Goal: Transaction & Acquisition: Purchase product/service

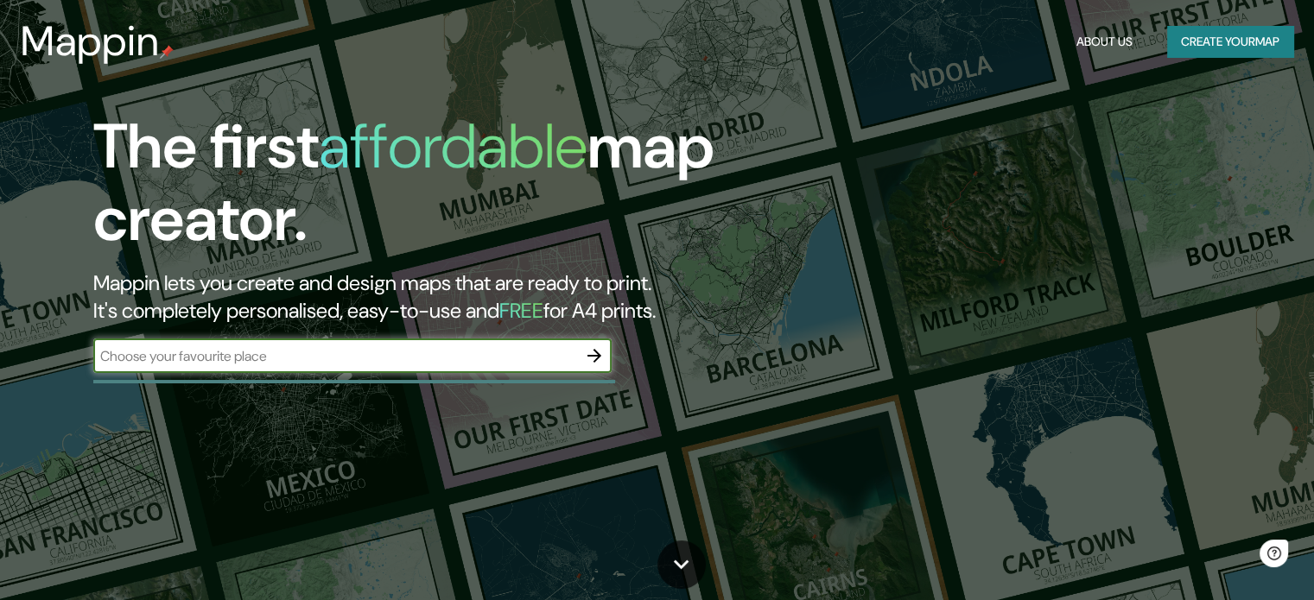
click at [266, 360] on input "text" at bounding box center [335, 356] width 484 height 20
click at [356, 358] on input "text" at bounding box center [335, 356] width 484 height 20
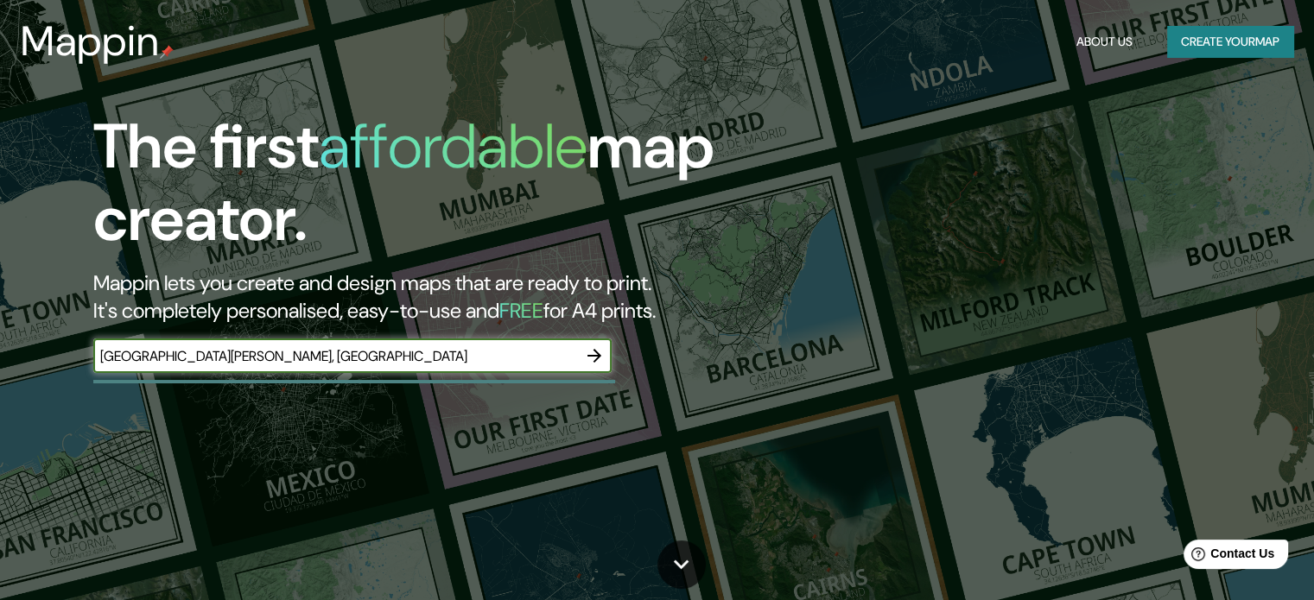
type input "piazza giovanni XXIII, Cremona"
click at [601, 352] on icon "button" at bounding box center [594, 355] width 21 height 21
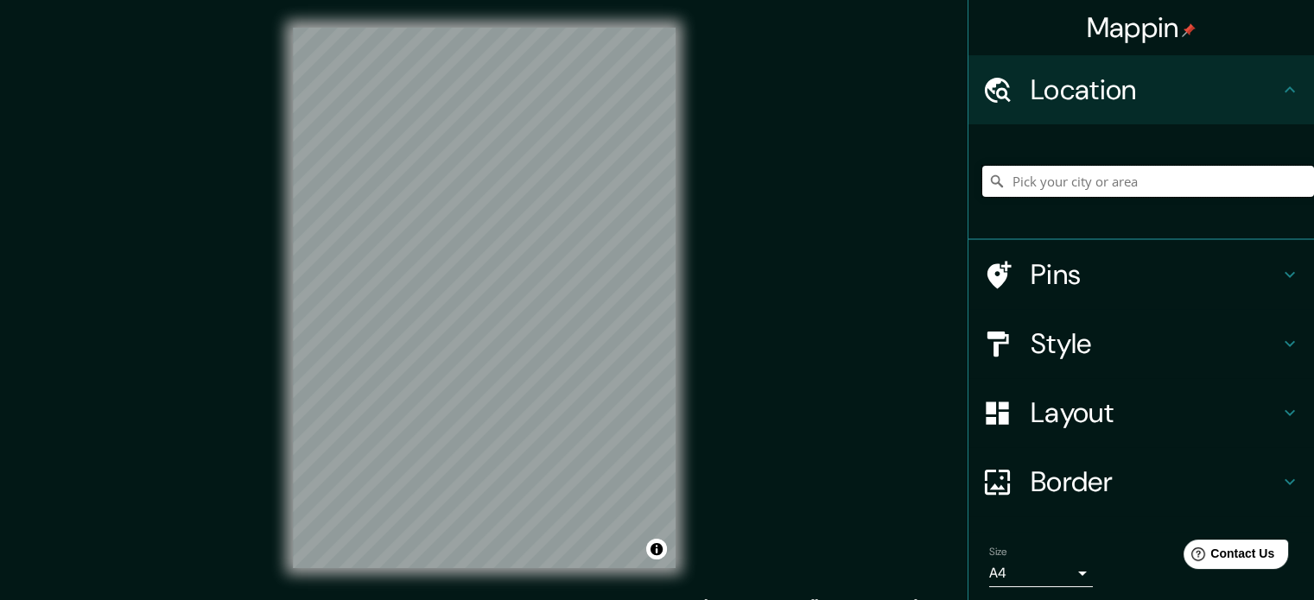
click at [1058, 179] on input "Pick your city or area" at bounding box center [1148, 181] width 332 height 31
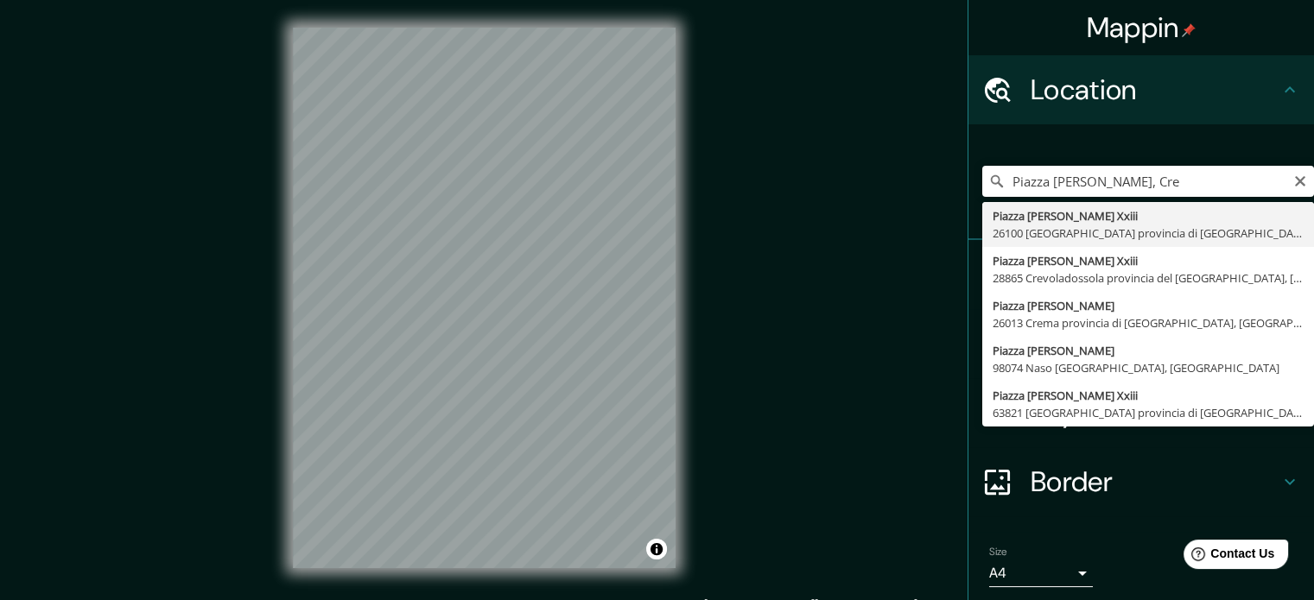
type input "Piazza Giovanni Xxiii, 26100 Cremona provincia di Cremona, Italia"
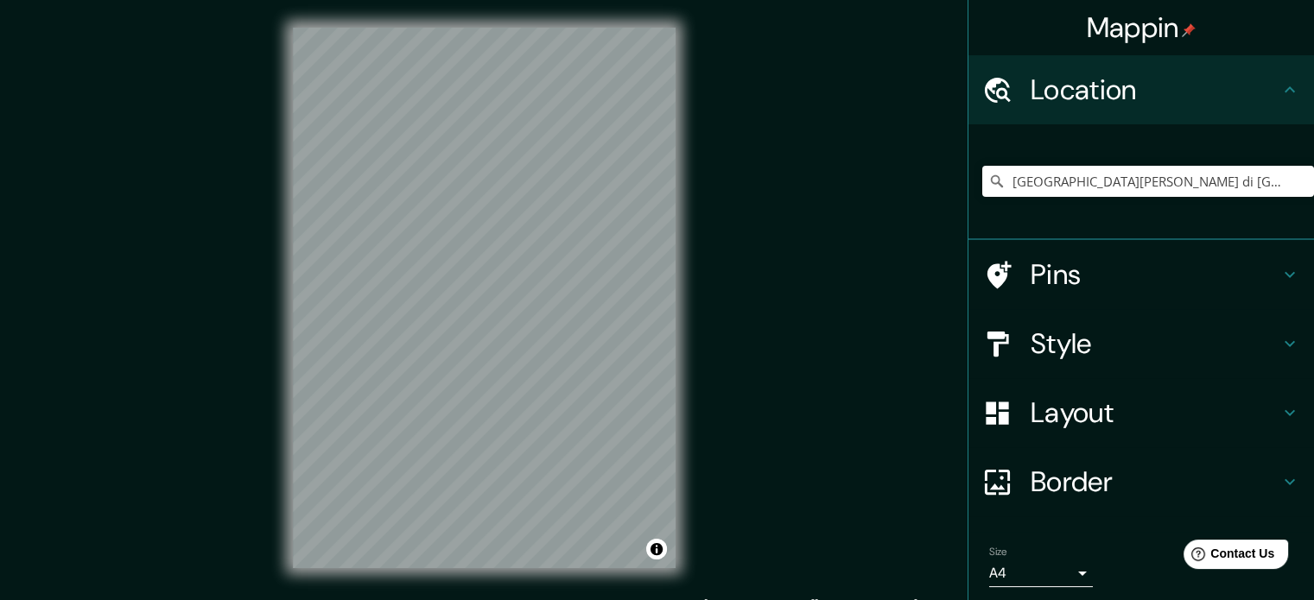
click at [1077, 343] on h4 "Style" at bounding box center [1154, 343] width 249 height 35
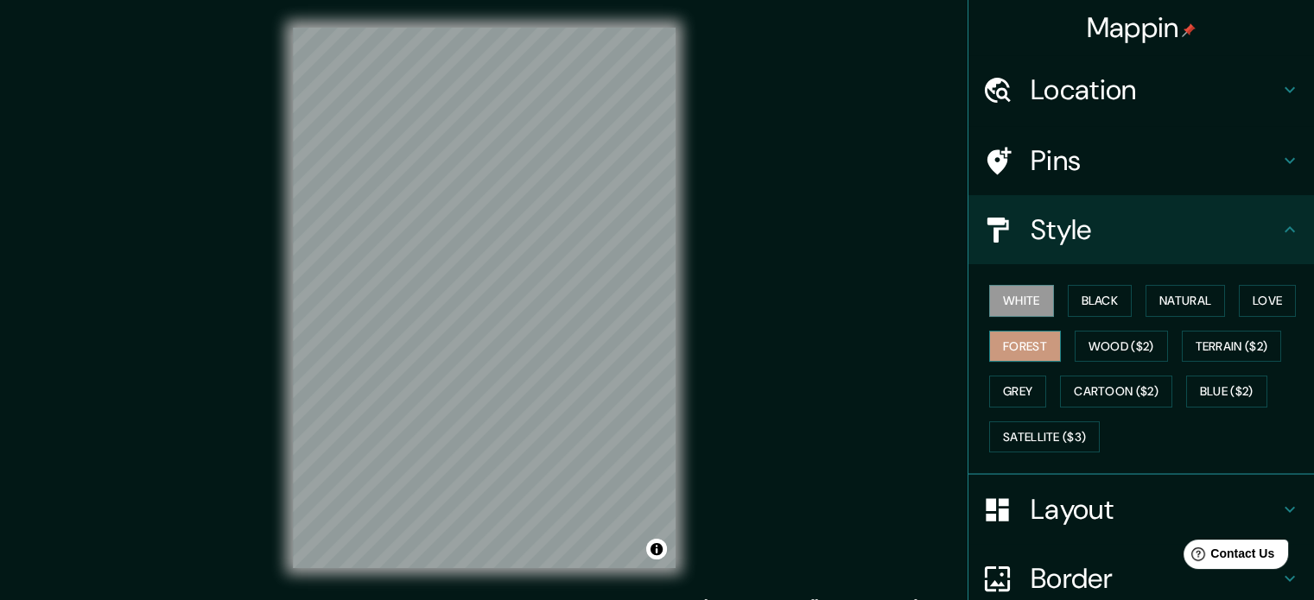
click at [1031, 331] on button "Forest" at bounding box center [1025, 347] width 72 height 32
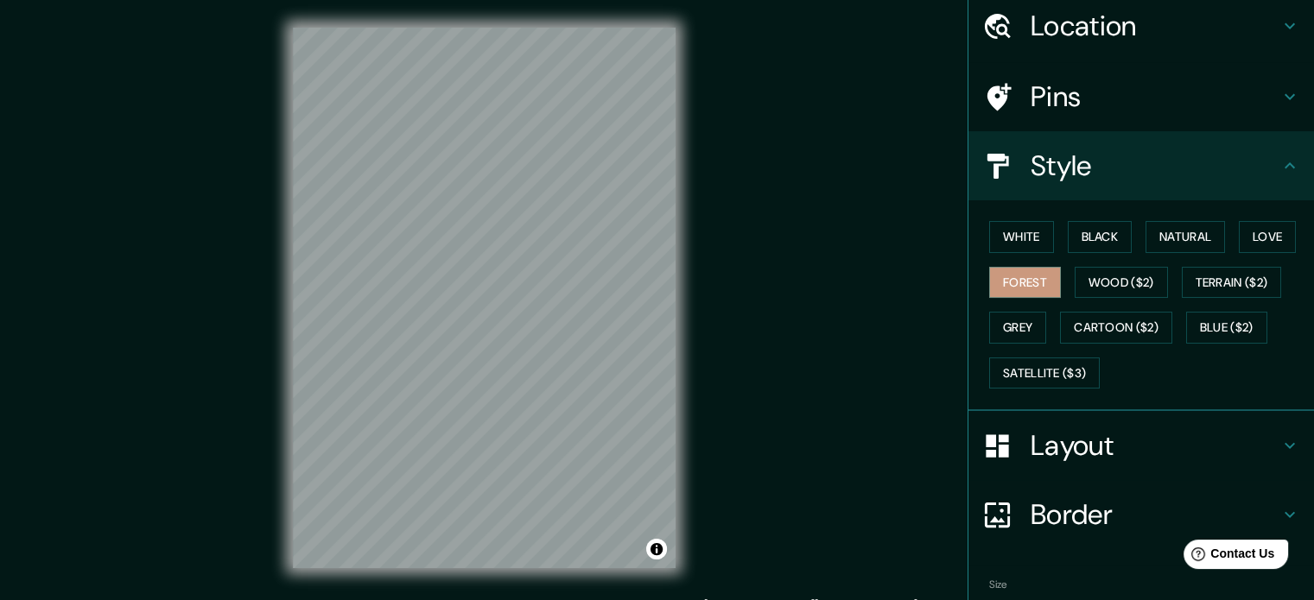
scroll to position [154, 0]
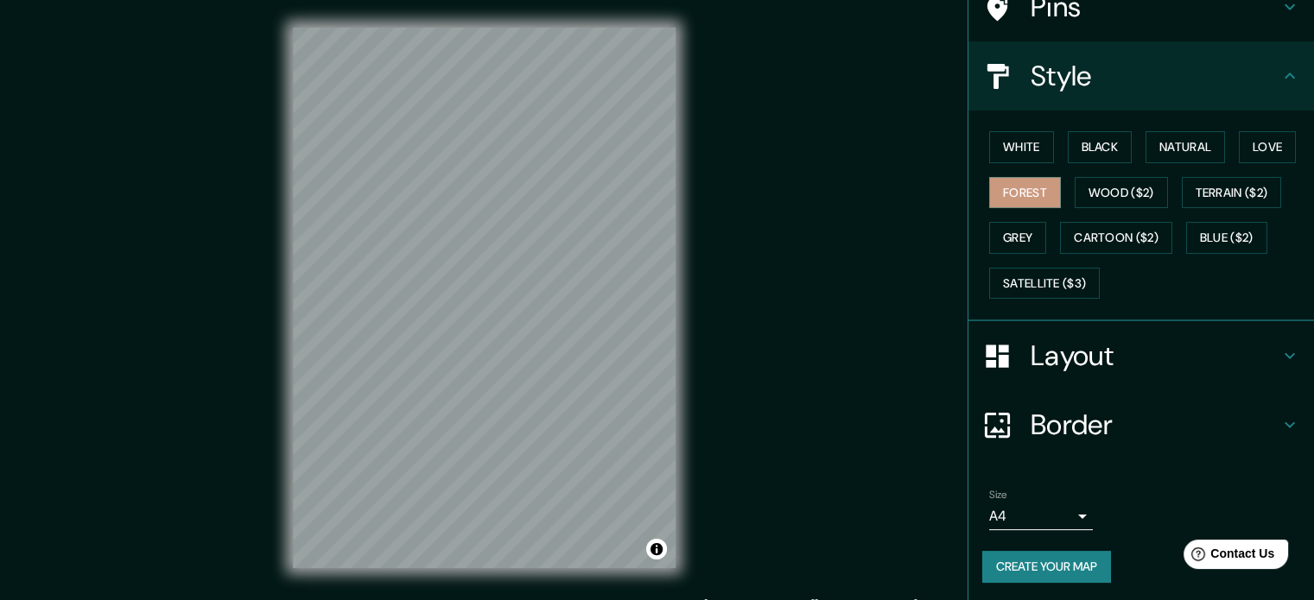
click at [1089, 358] on h4 "Layout" at bounding box center [1154, 356] width 249 height 35
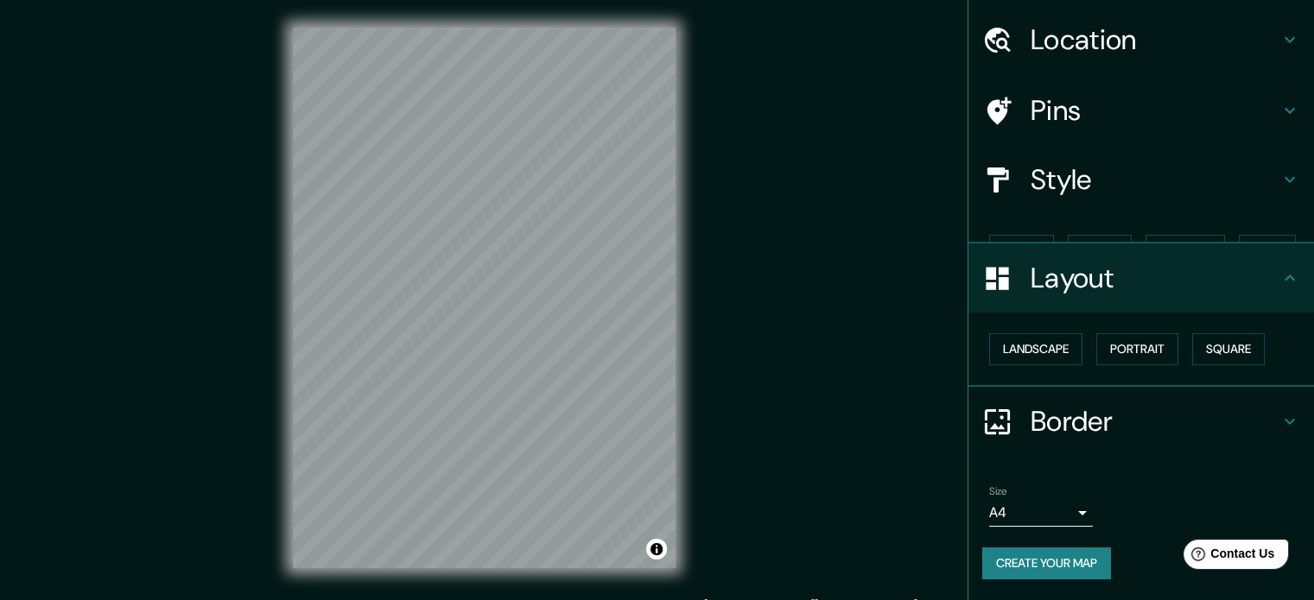
scroll to position [19, 0]
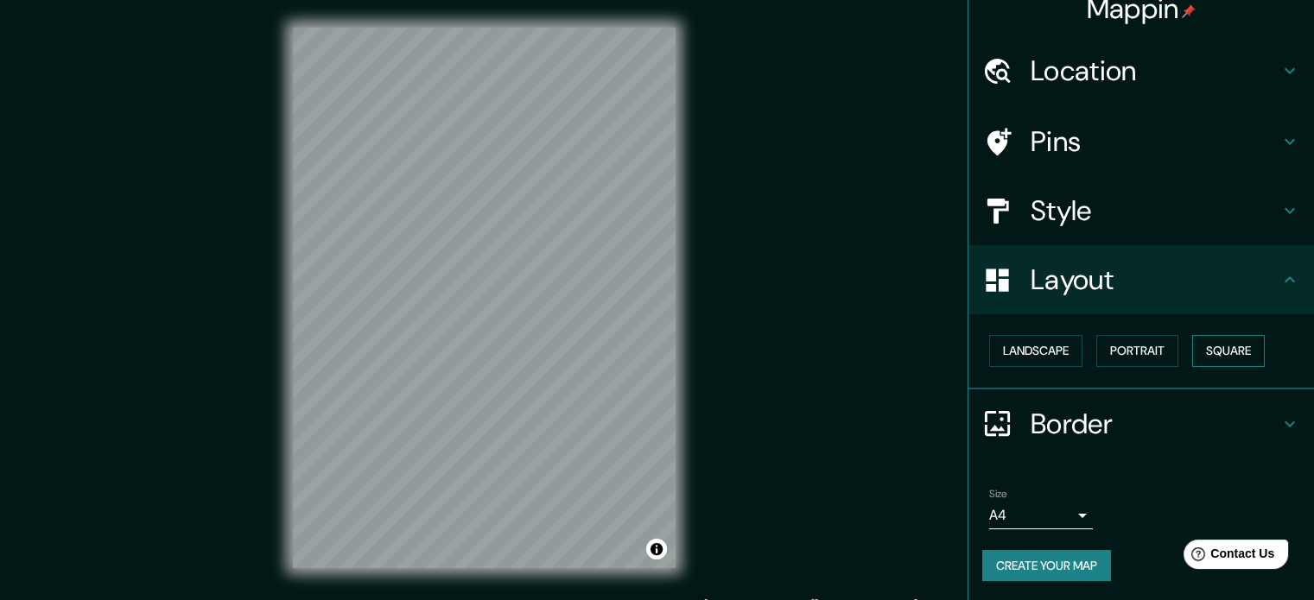
click at [1195, 348] on button "Square" at bounding box center [1228, 351] width 73 height 32
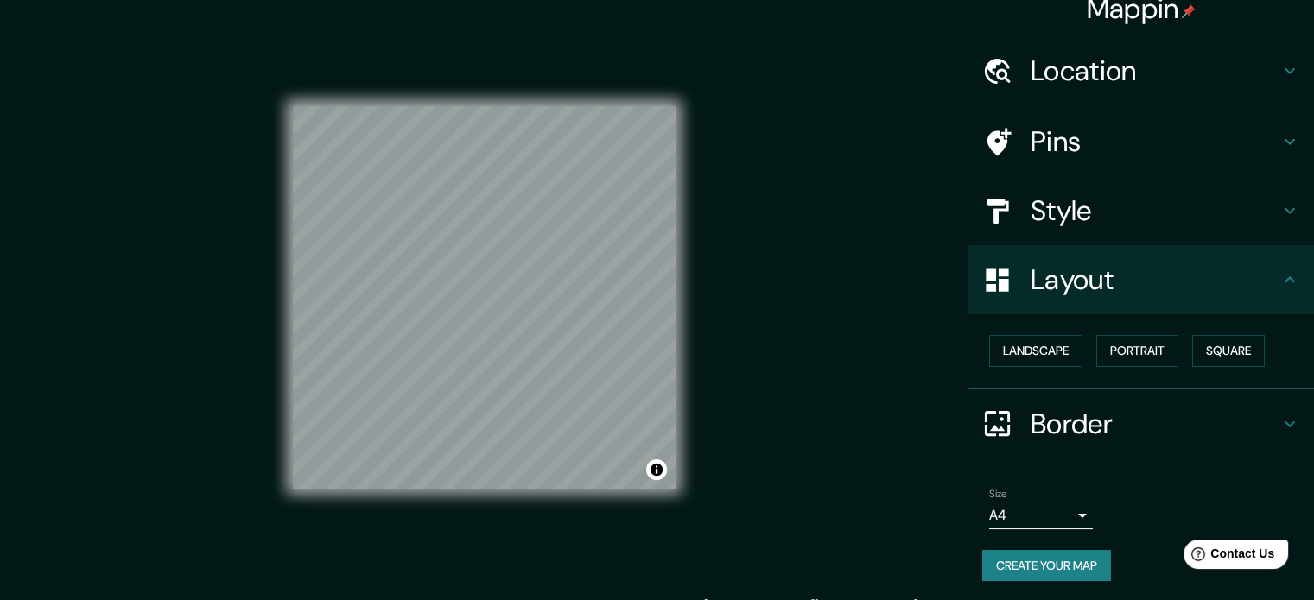
click at [1040, 559] on button "Create your map" at bounding box center [1046, 566] width 129 height 32
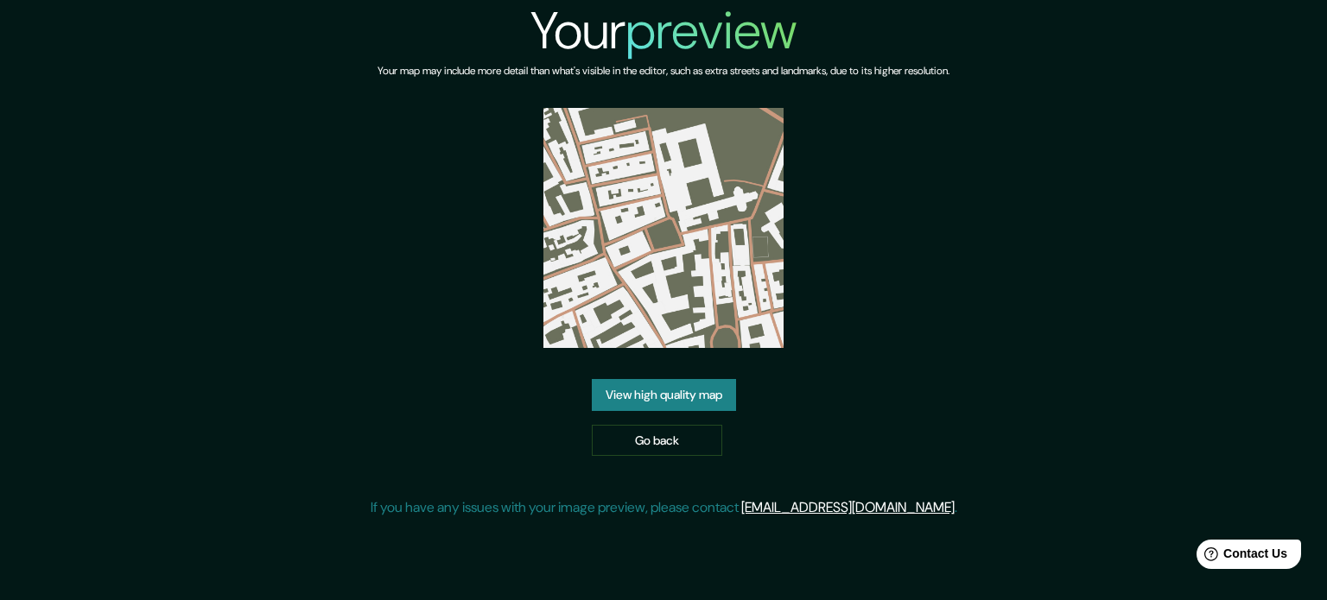
click at [691, 394] on link "View high quality map" at bounding box center [664, 395] width 144 height 32
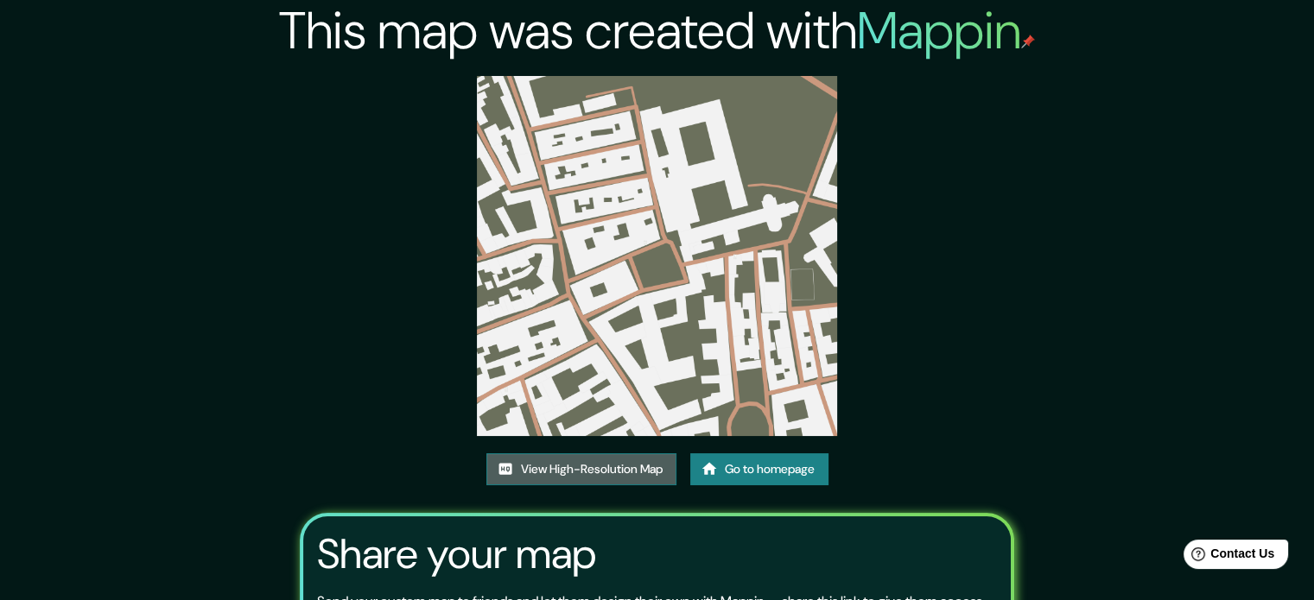
click at [631, 465] on link "View High-Resolution Map" at bounding box center [581, 469] width 190 height 32
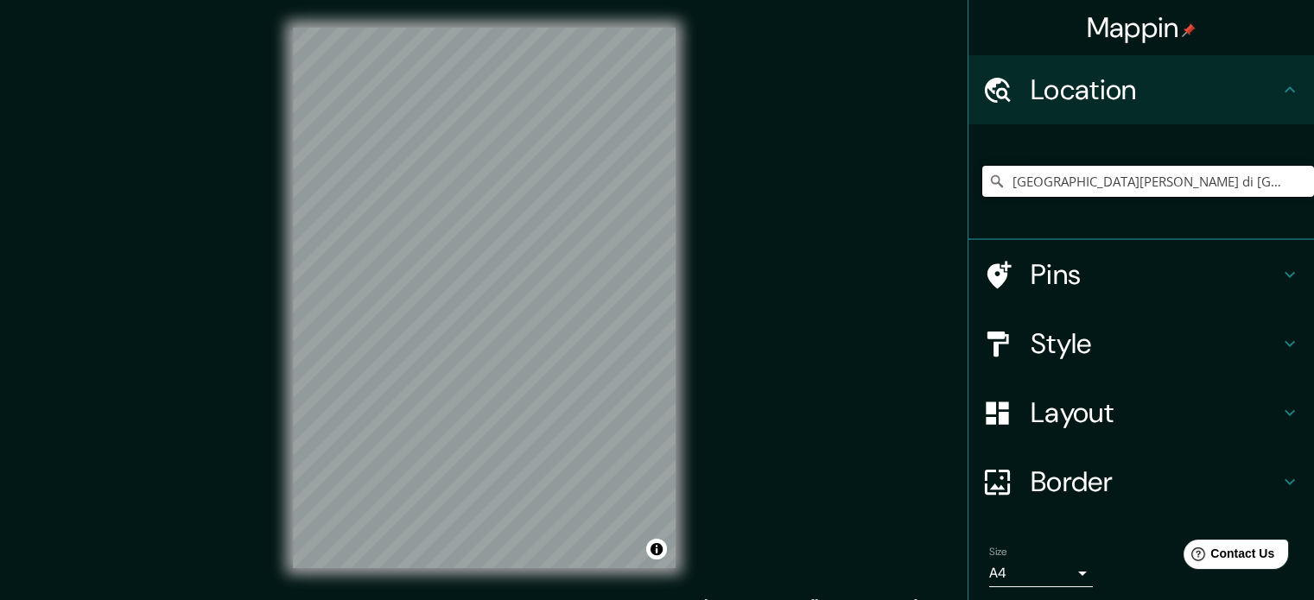
click at [1287, 179] on input "Piazza Giovanni Xxiii, 26100 Cremona provincia di Cremona, Italia" at bounding box center [1148, 181] width 332 height 31
click at [988, 181] on icon at bounding box center [996, 181] width 17 height 17
click at [988, 176] on icon at bounding box center [996, 181] width 17 height 17
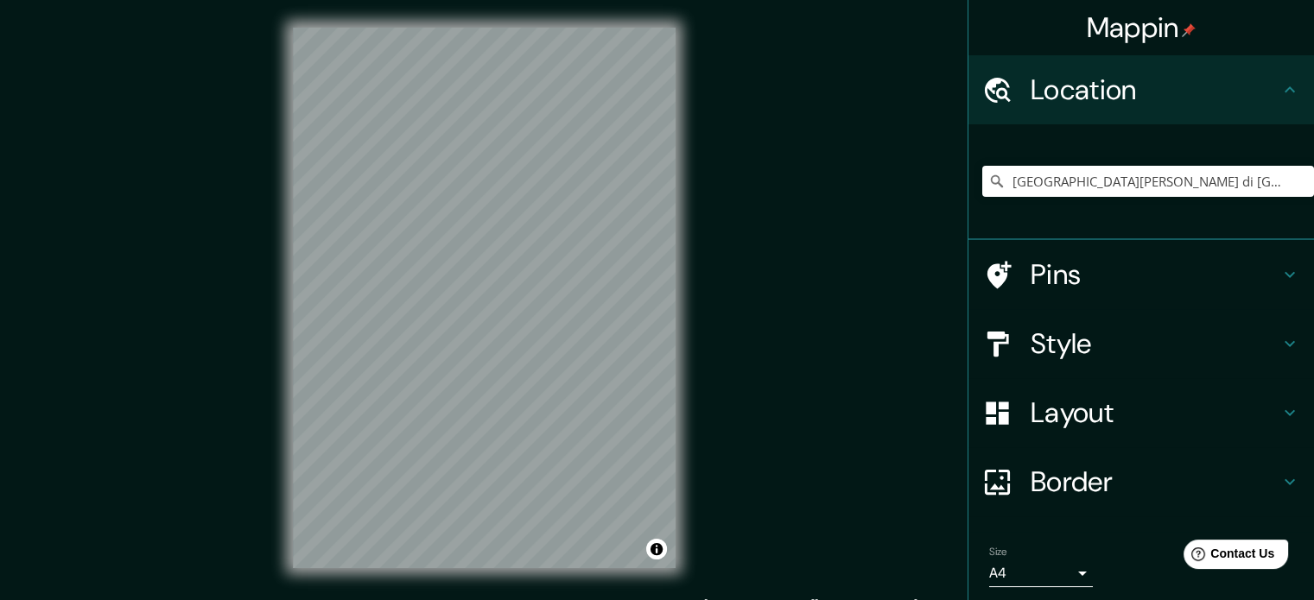
click at [991, 180] on icon at bounding box center [997, 181] width 12 height 12
click at [999, 180] on input "Piazza Giovanni Xxiii, 26100 Cremona provincia di Cremona, Italia" at bounding box center [1148, 181] width 332 height 31
click at [1244, 176] on input "Piazza Giovanni Xxiii, 26100 Cremona provincia di Cremona, Italia" at bounding box center [1148, 181] width 332 height 31
drag, startPoint x: 1275, startPoint y: 180, endPoint x: 973, endPoint y: 191, distance: 301.7
click at [982, 191] on input "Piazza Giovanni Xxiii, 26100 Cremona provincia di Cremona, Italia" at bounding box center [1148, 181] width 332 height 31
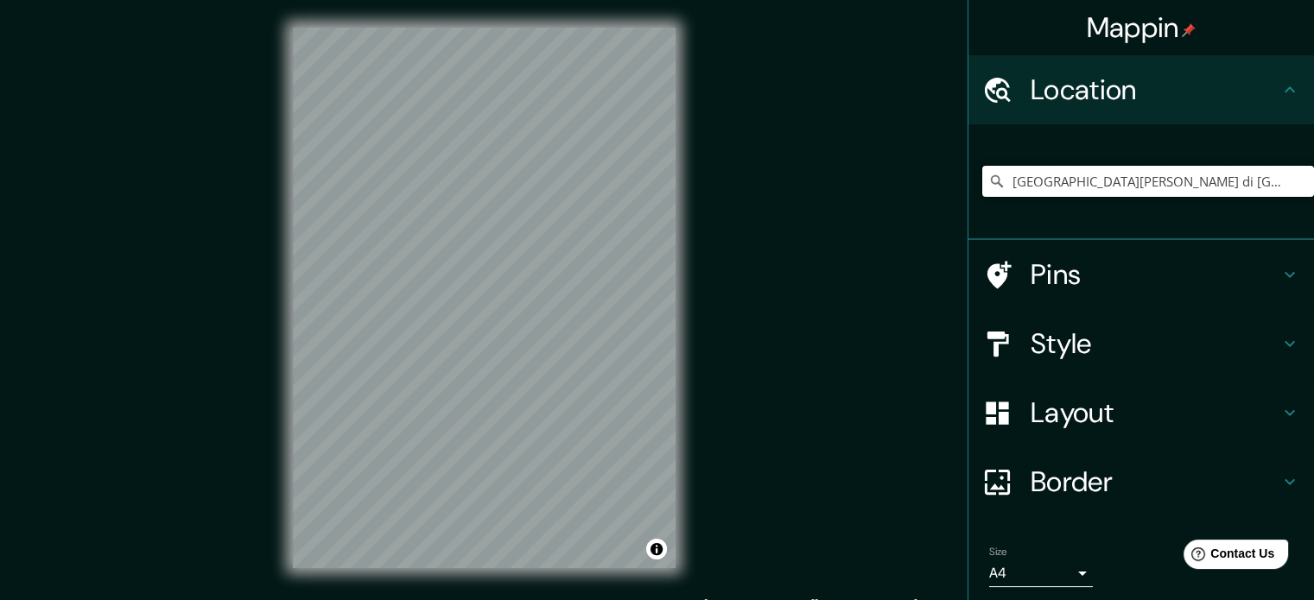
click at [1178, 186] on input "Piazza Giovanni Xxiii, 26100 Cremona provincia di Cremona, Italia" at bounding box center [1148, 181] width 332 height 31
click at [1190, 184] on input "Piazza Giovanni Xxiii, 26100 Cremona provincia di Cremona, Italia" at bounding box center [1148, 181] width 332 height 31
drag, startPoint x: 1211, startPoint y: 187, endPoint x: 1326, endPoint y: 198, distance: 115.4
click at [1313, 198] on html "Mappin Location Piazza Giovanni Xxiii, 26100 Cremona provincia di Cremona, Ital…" at bounding box center [657, 300] width 1314 height 600
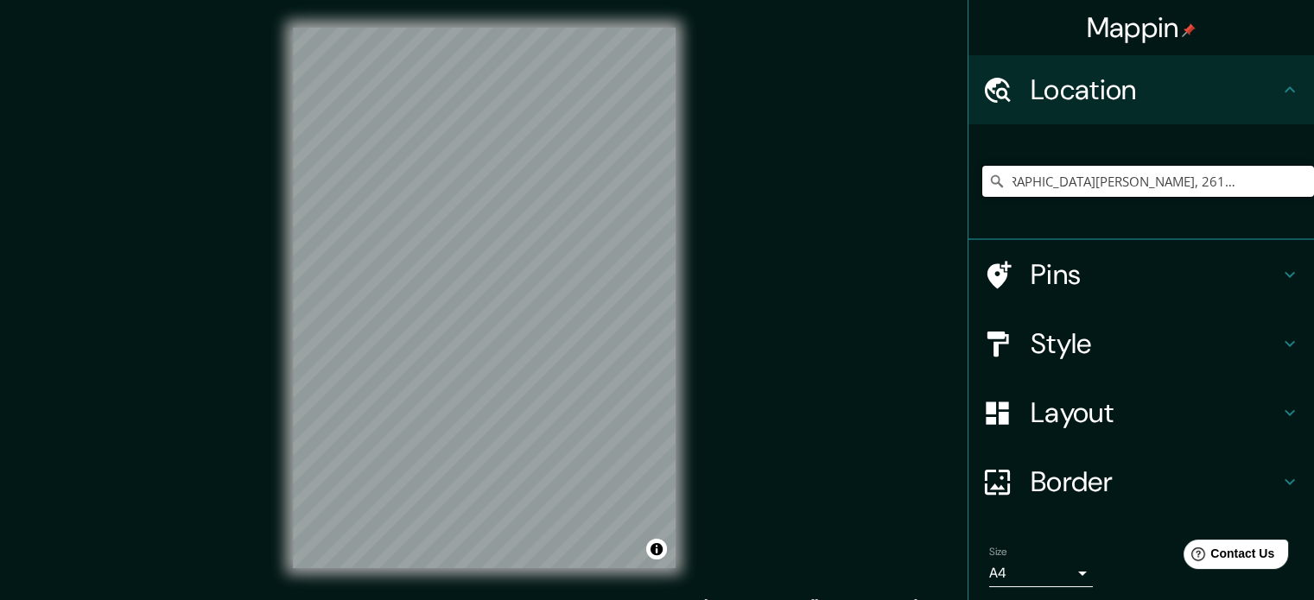
scroll to position [0, 0]
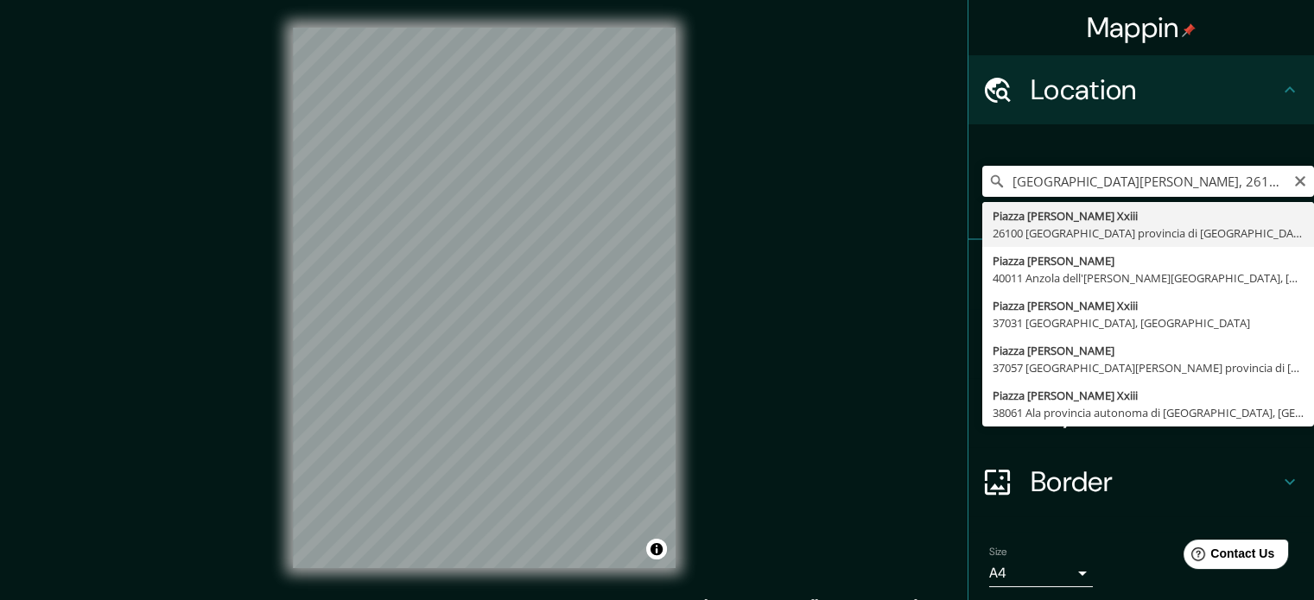
type input "Piazza Giovanni Xxiii, 26100 Cremona provincia di Cremona, Italia"
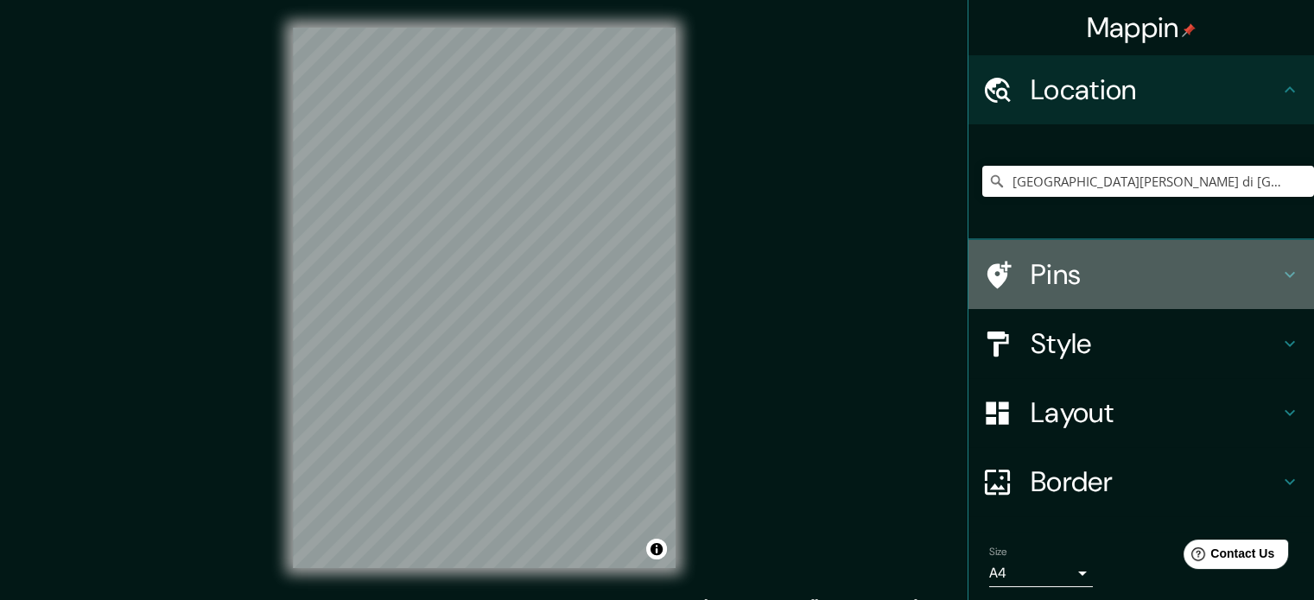
click at [1102, 287] on h4 "Pins" at bounding box center [1154, 274] width 249 height 35
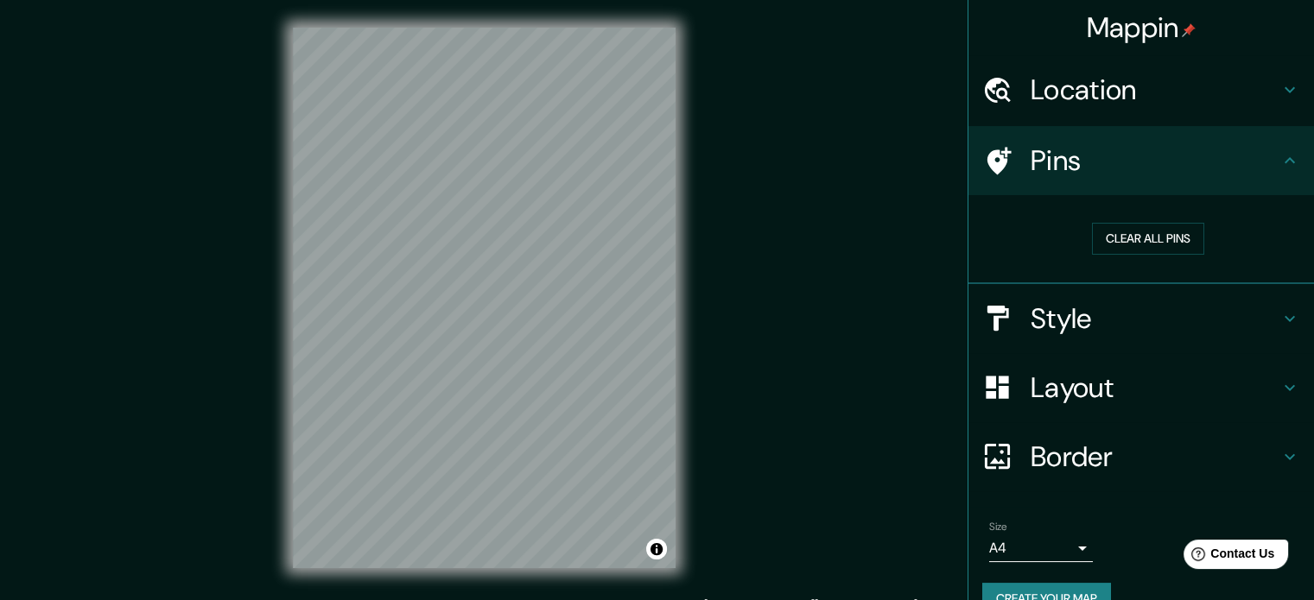
click at [1047, 314] on h4 "Style" at bounding box center [1154, 318] width 249 height 35
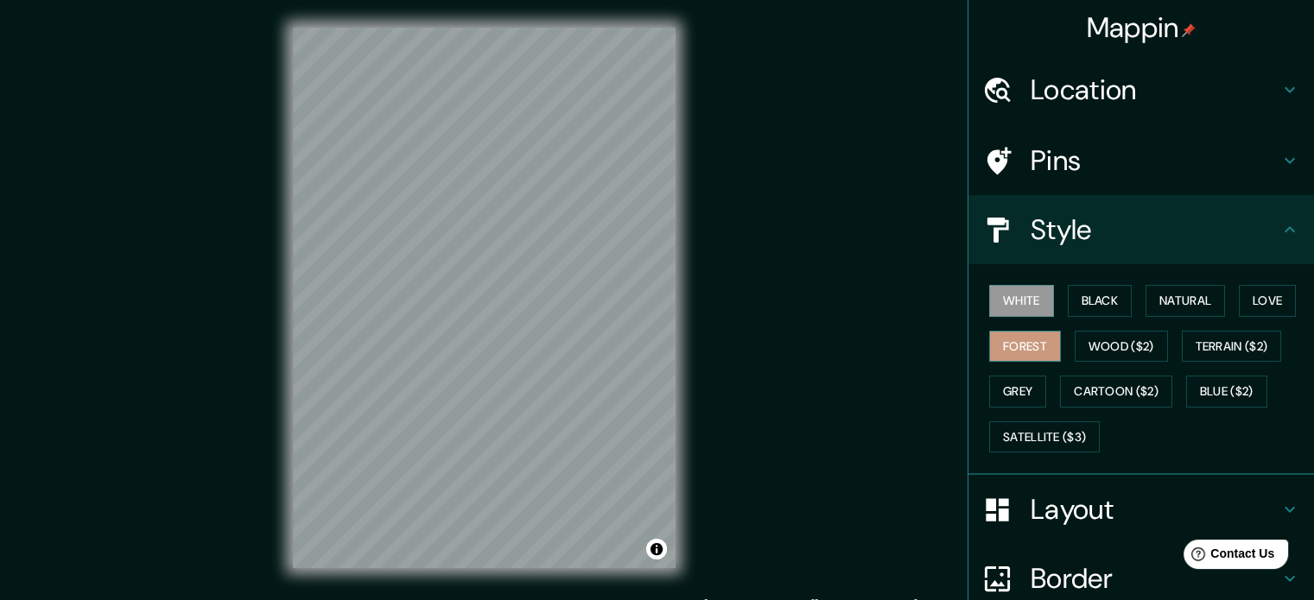
click at [1029, 350] on button "Forest" at bounding box center [1025, 347] width 72 height 32
click at [1052, 225] on h4 "Style" at bounding box center [1154, 229] width 249 height 35
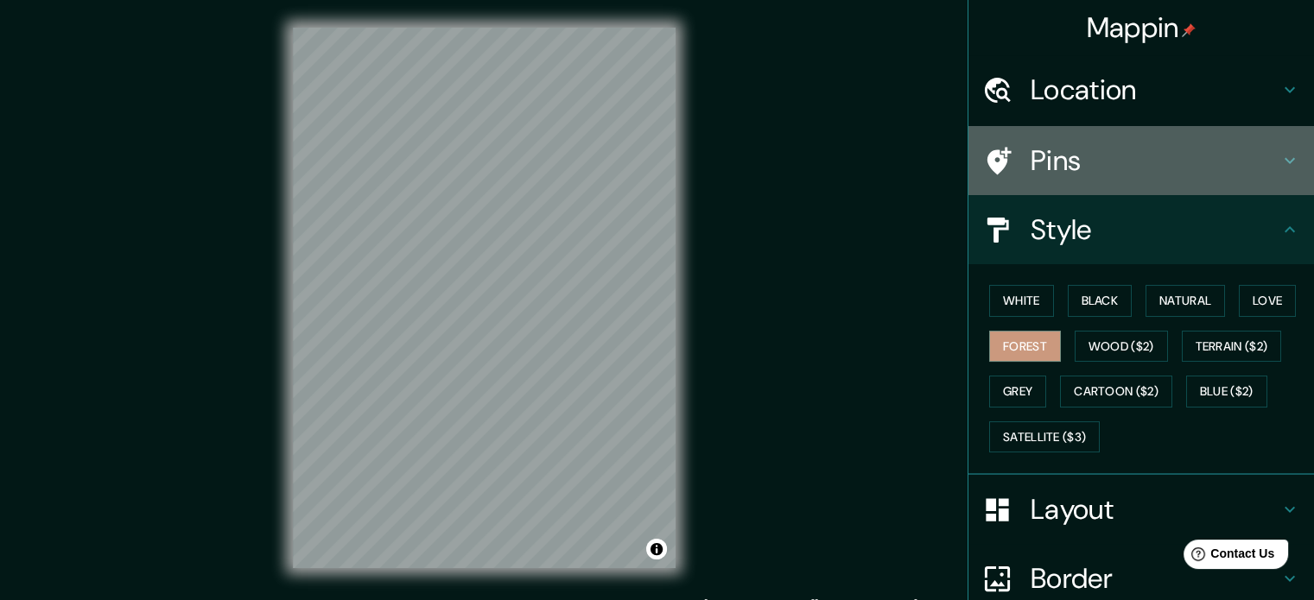
click at [1068, 152] on h4 "Pins" at bounding box center [1154, 160] width 249 height 35
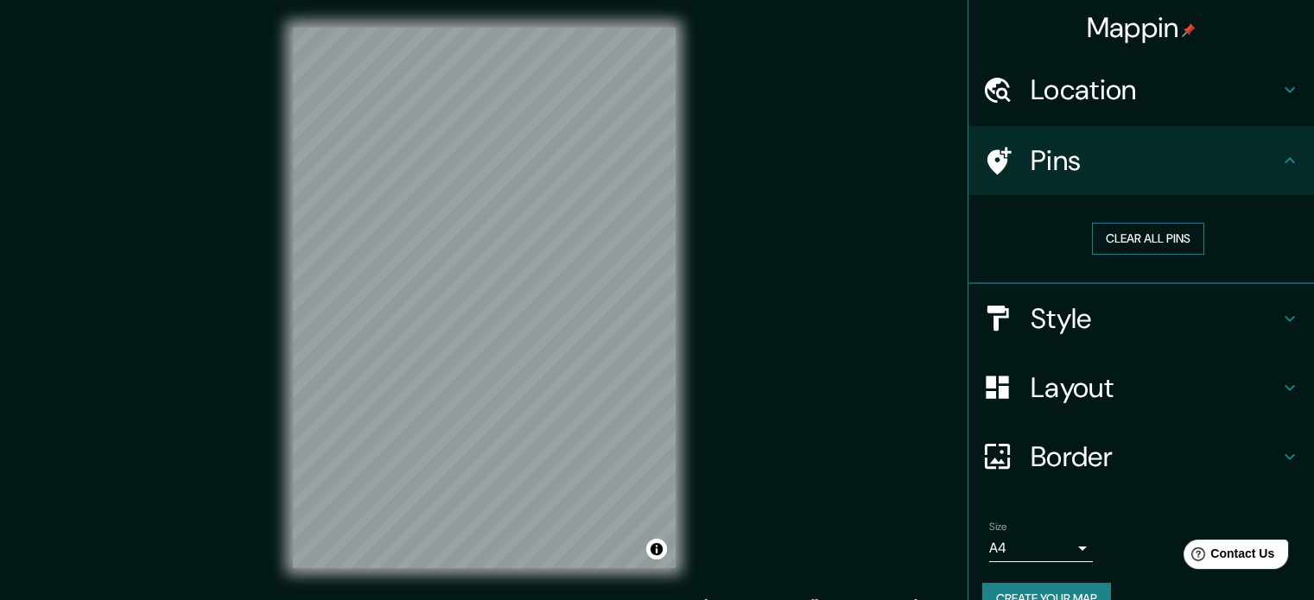
click at [1122, 231] on button "Clear all pins" at bounding box center [1148, 239] width 112 height 32
